Goal: Find specific page/section: Find specific page/section

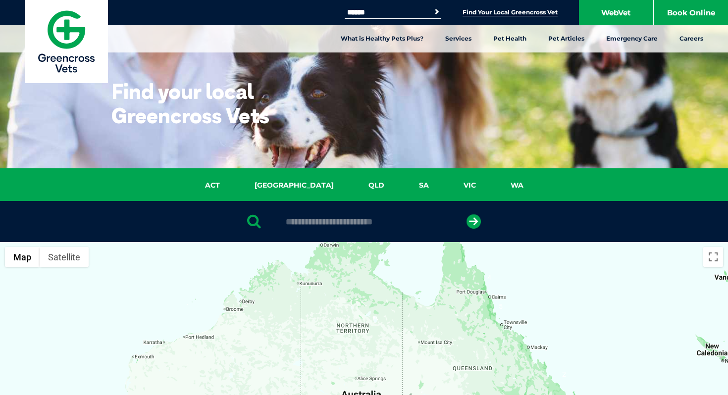
click at [364, 217] on input "text" at bounding box center [364, 222] width 166 height 10
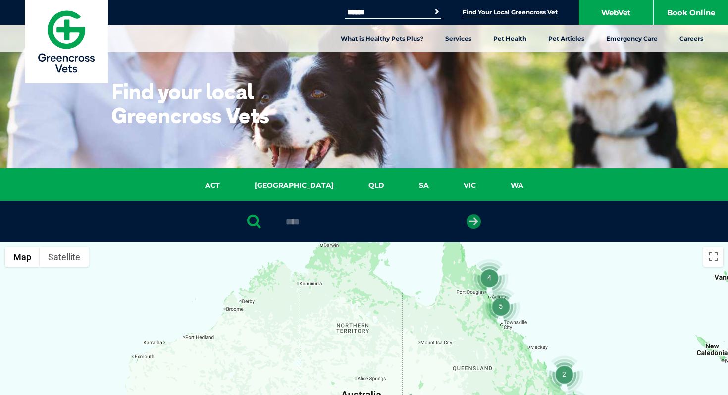
type input "****"
click at [477, 221] on icon "submit" at bounding box center [474, 222] width 14 height 14
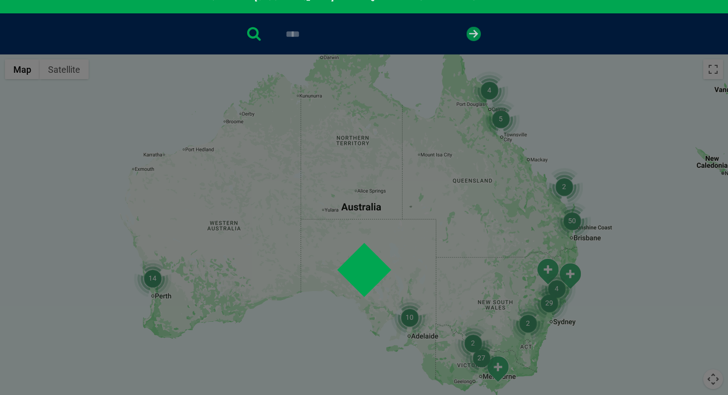
scroll to position [192, 0]
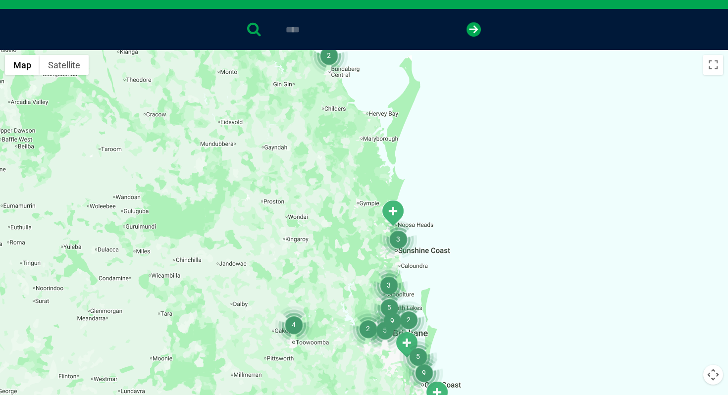
click at [400, 243] on img "3" at bounding box center [399, 239] width 38 height 38
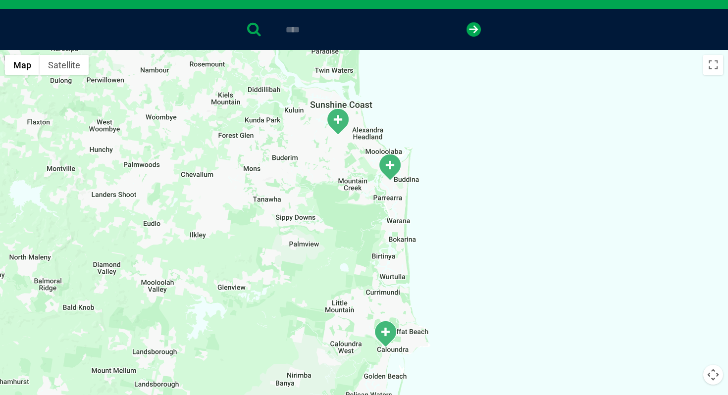
click at [386, 335] on img "Caloundra" at bounding box center [385, 334] width 25 height 27
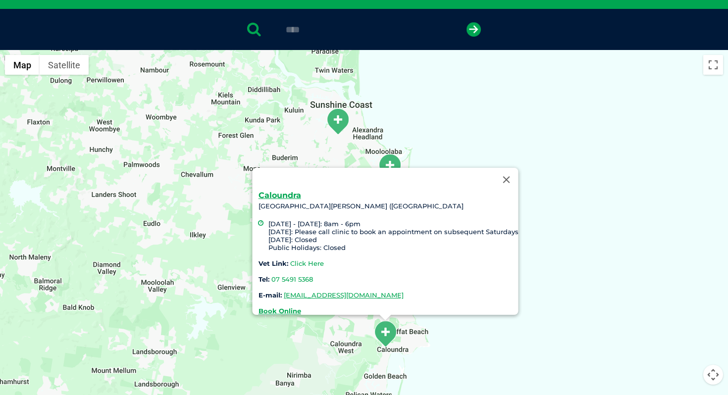
click at [307, 260] on link "Click Here" at bounding box center [307, 264] width 34 height 8
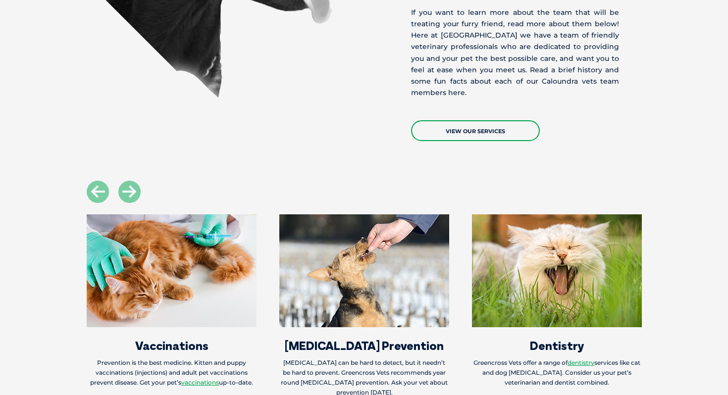
scroll to position [777, 0]
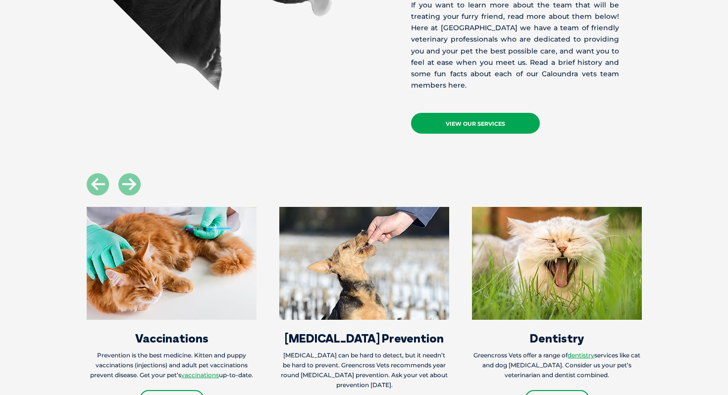
click at [478, 127] on link "View Our Services" at bounding box center [475, 123] width 129 height 21
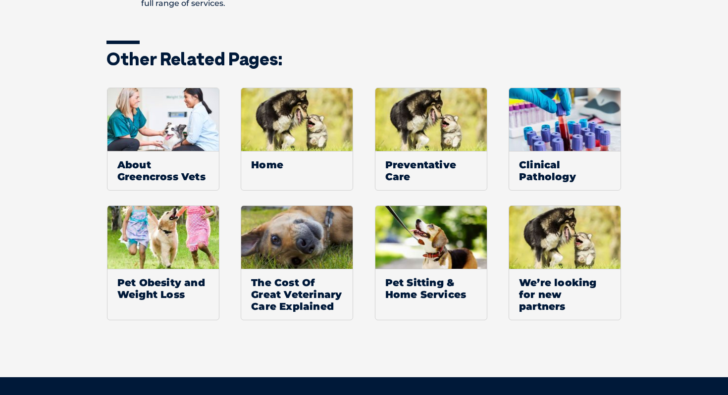
scroll to position [725, 0]
